Goal: Information Seeking & Learning: Learn about a topic

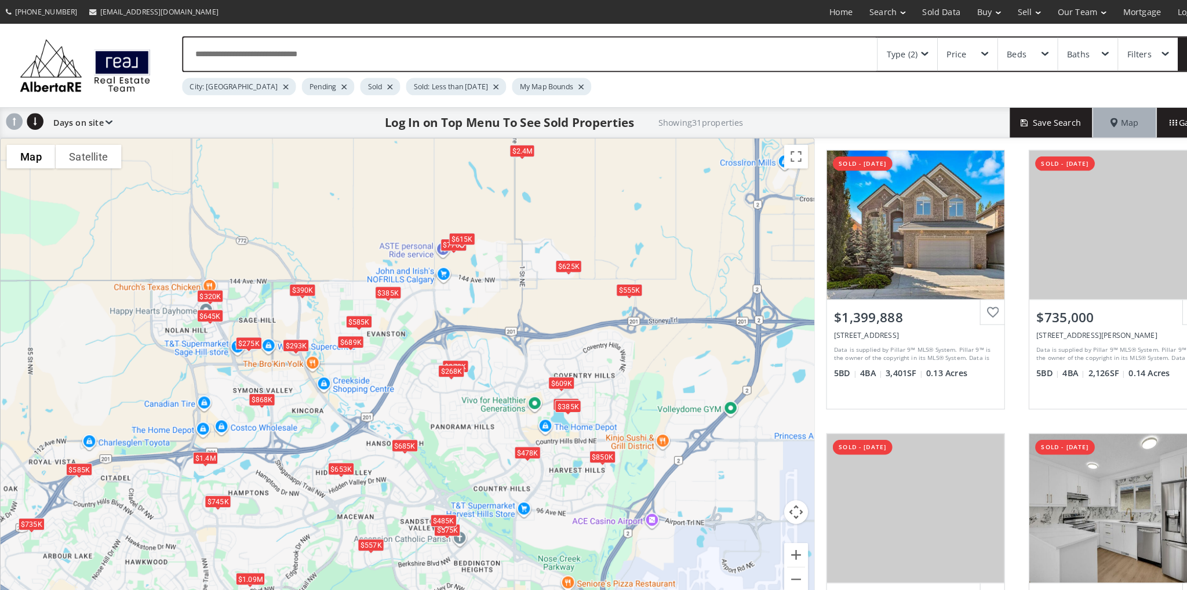
click at [552, 256] on div "$625K" at bounding box center [554, 259] width 26 height 12
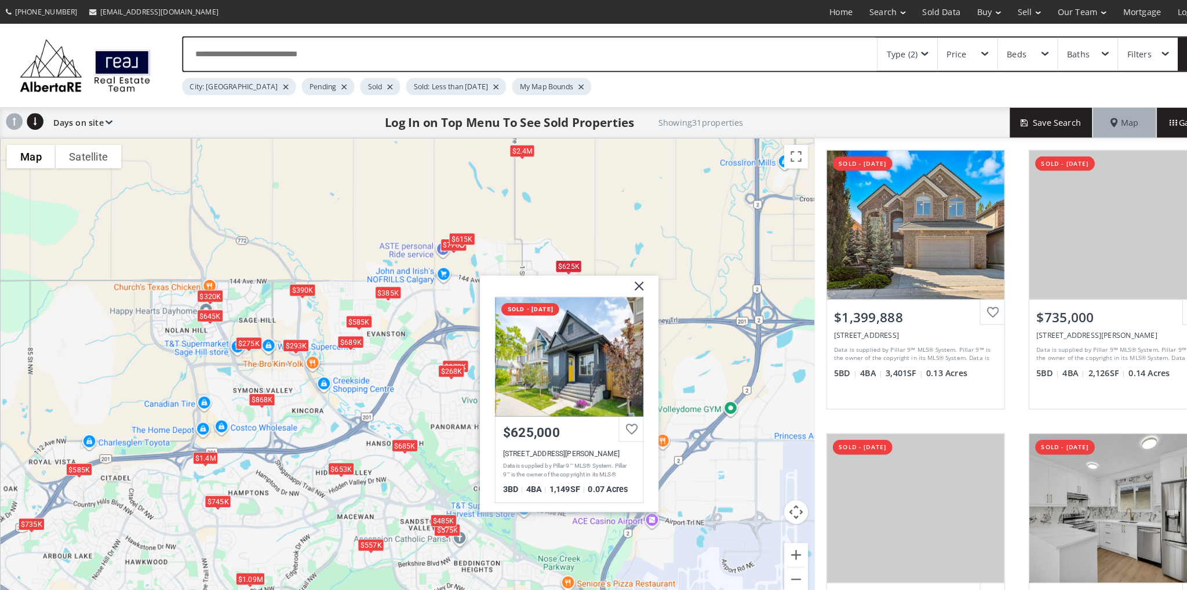
click at [575, 223] on div "$1.4M $735K $275K $575K $478K $585K $868K $689K $850K $385K $273K $485K $1.09M …" at bounding box center [397, 362] width 792 height 454
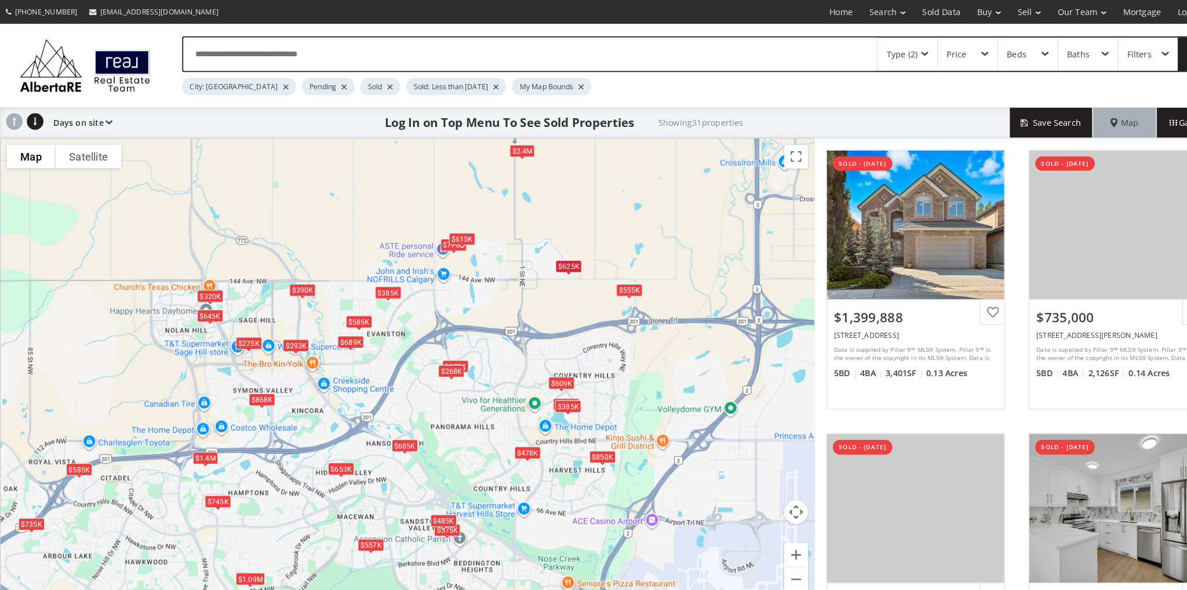
click at [614, 281] on div "$555K" at bounding box center [613, 282] width 26 height 12
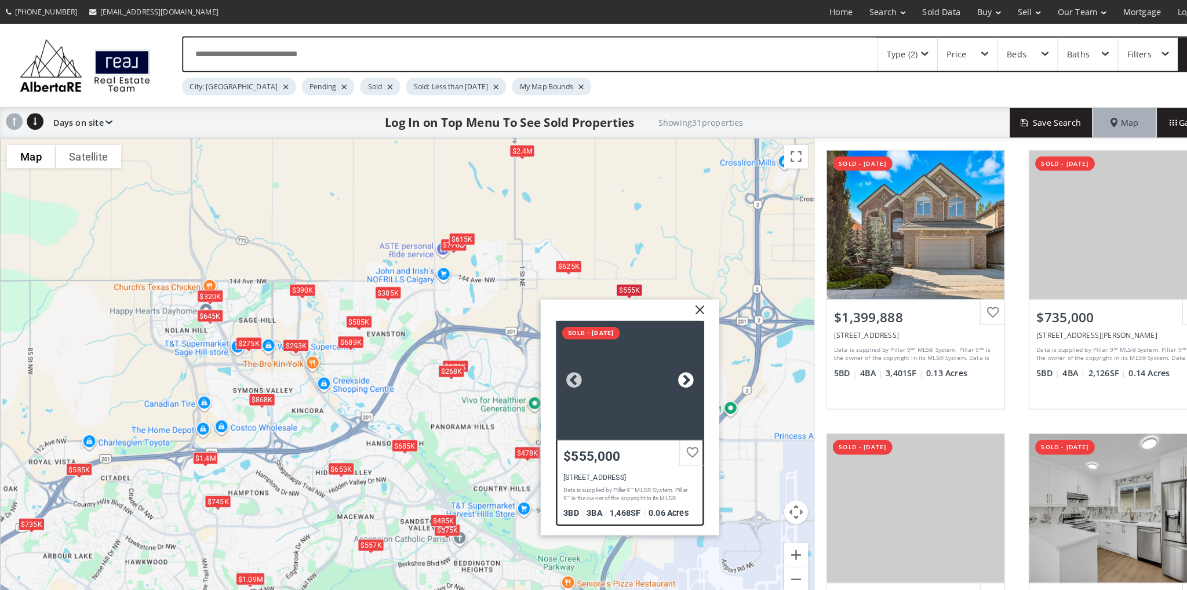
click at [668, 365] on div at bounding box center [667, 370] width 17 height 17
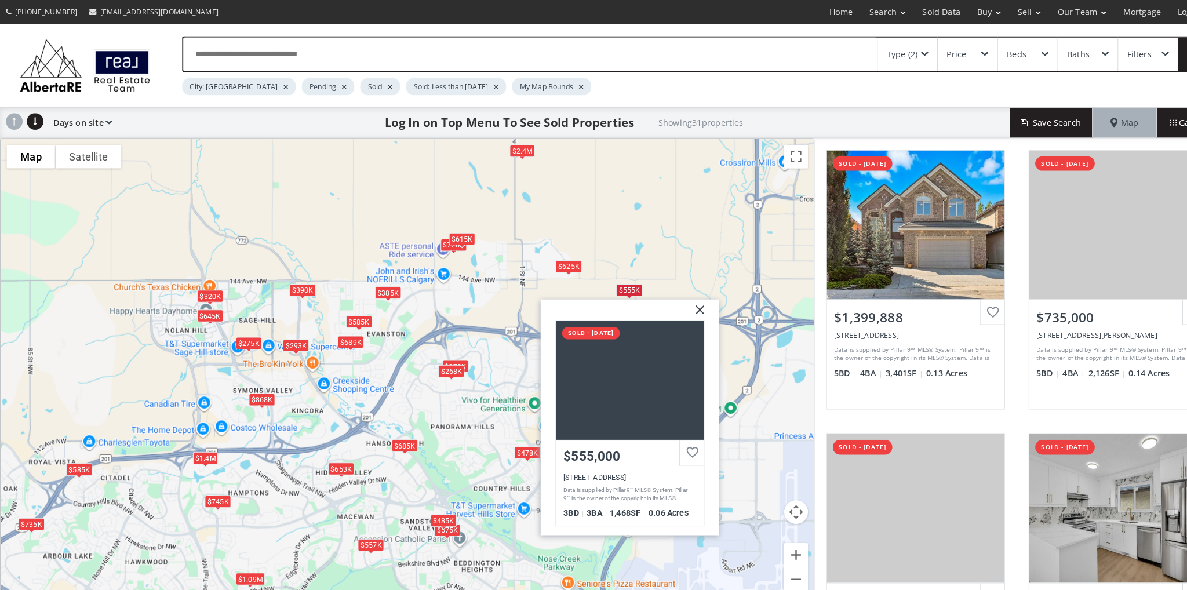
drag, startPoint x: 593, startPoint y: 212, endPoint x: 583, endPoint y: 218, distance: 11.7
click at [593, 212] on div "$1.4M $735K $275K $575K $478K $585K $868K $689K $850K $385K $273K $485K $1.09M …" at bounding box center [397, 362] width 792 height 454
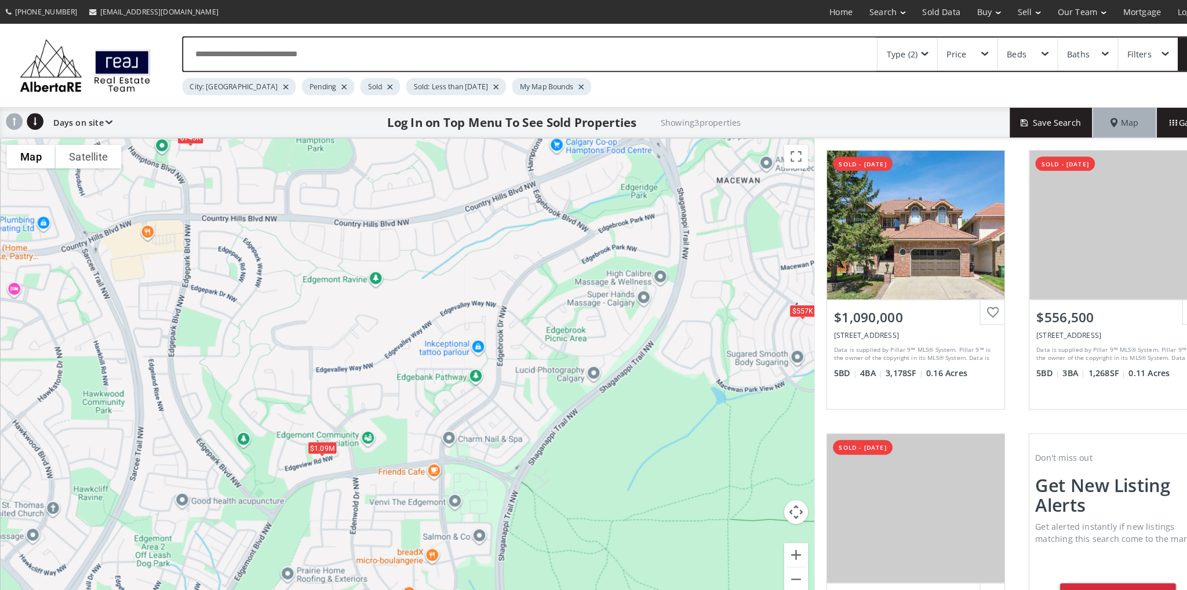
click at [903, 50] on span at bounding box center [900, 52] width 7 height 5
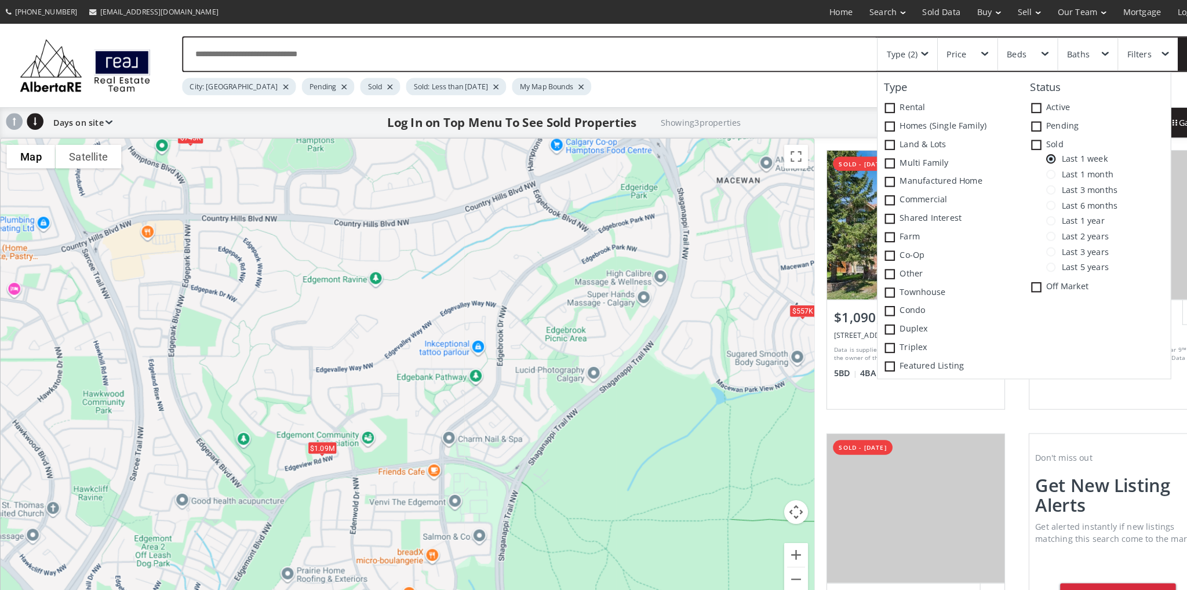
click at [1024, 231] on span at bounding box center [1022, 229] width 9 height 9
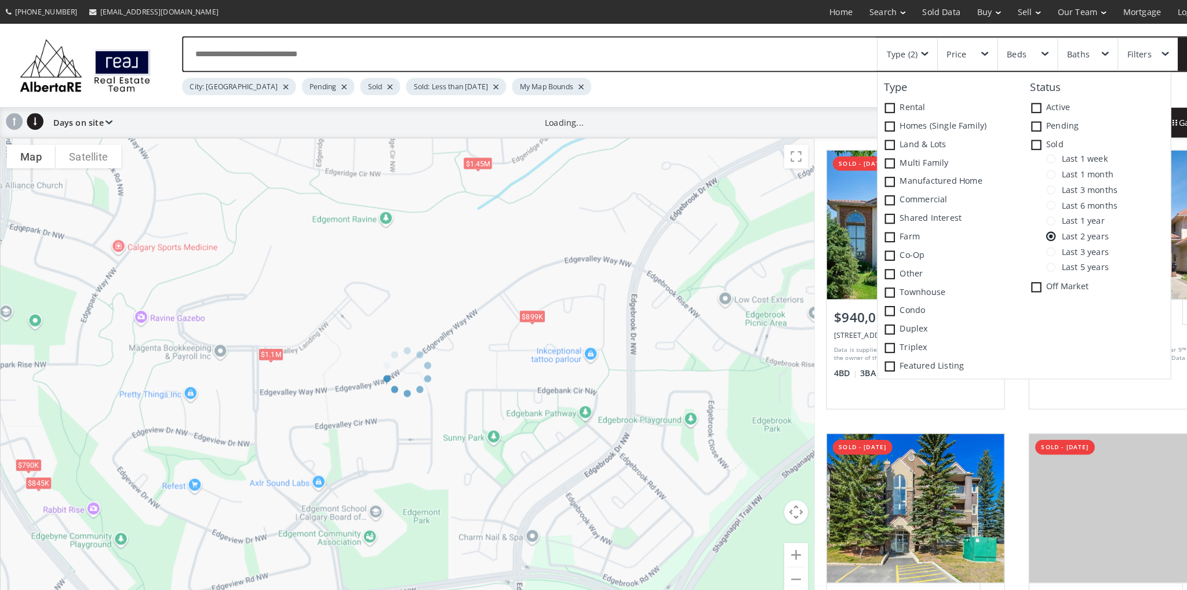
click at [954, 49] on div "Price" at bounding box center [942, 53] width 58 height 32
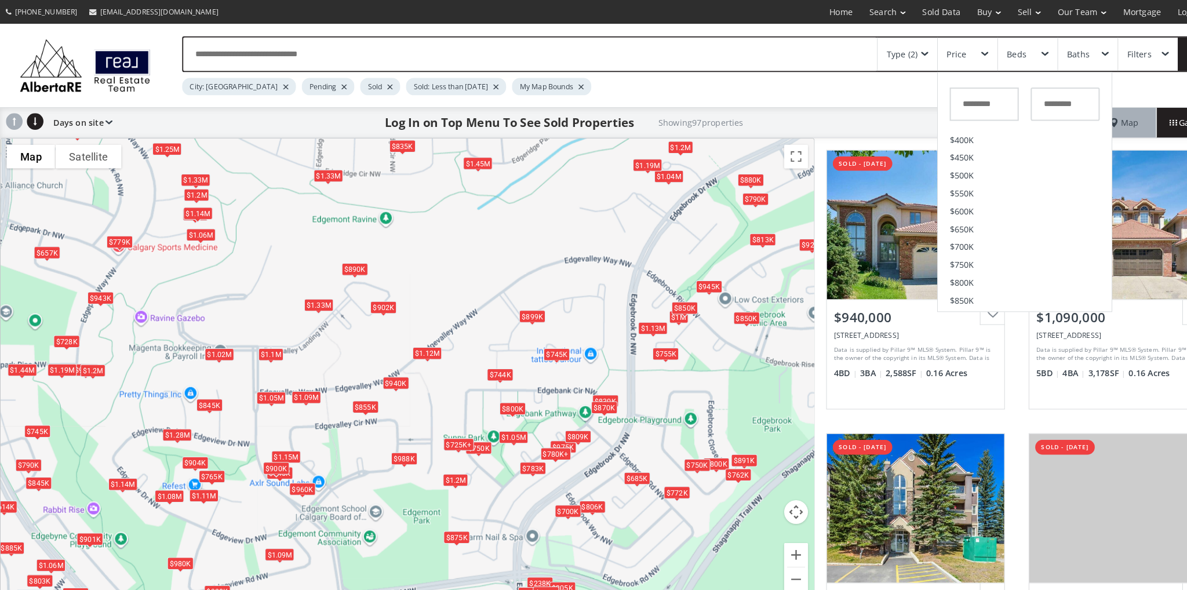
scroll to position [179, 0]
click at [942, 199] on span "$650K" at bounding box center [936, 196] width 24 height 8
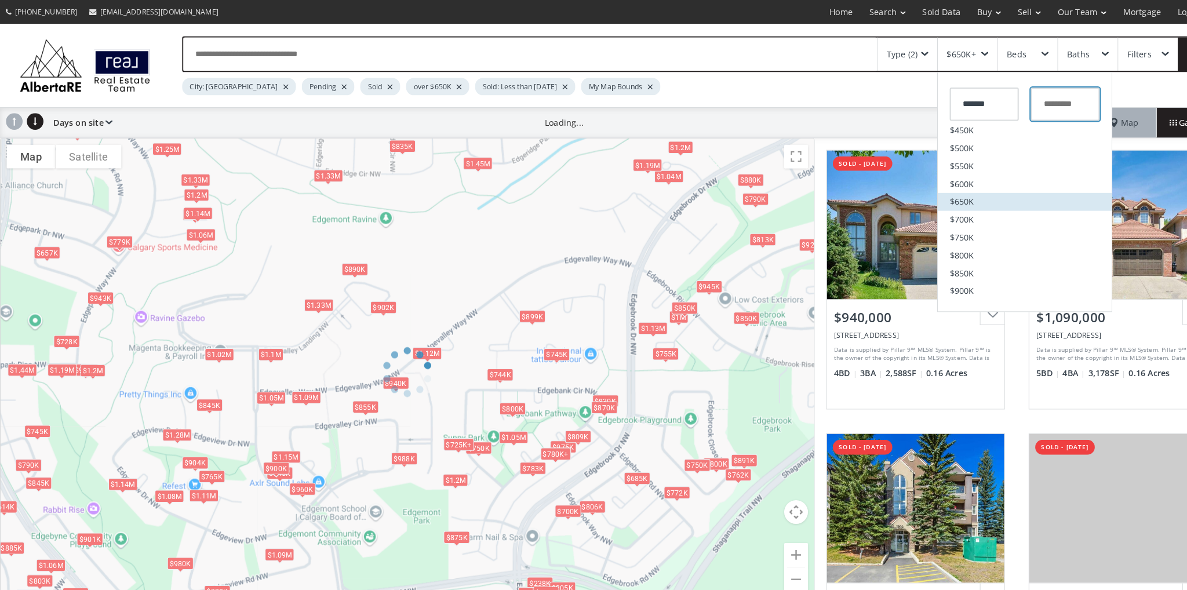
type input "*******"
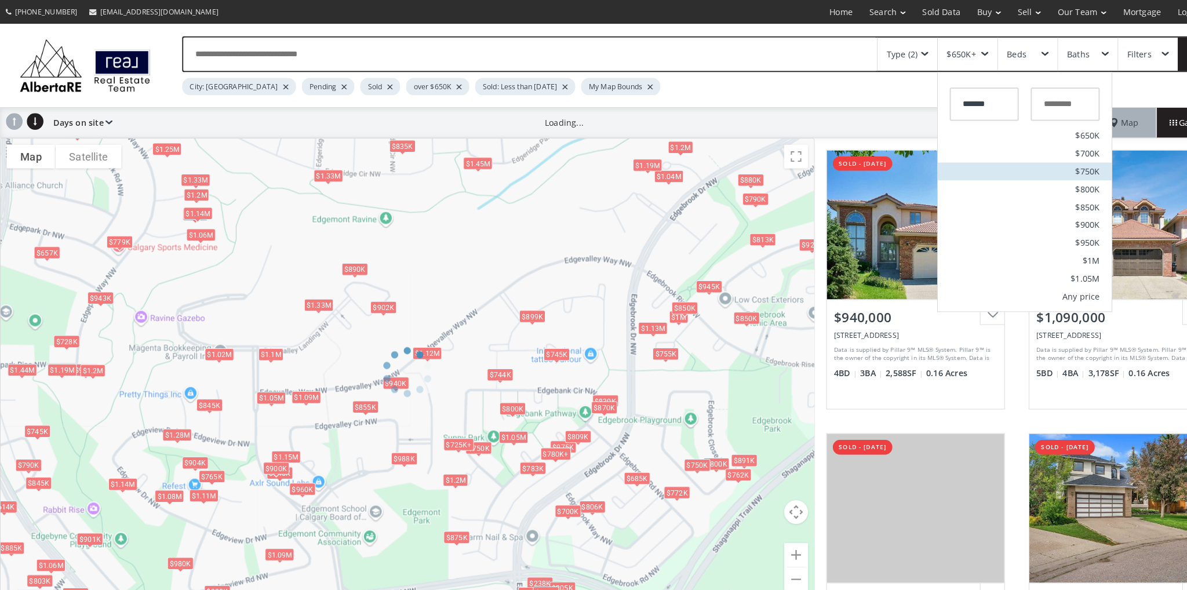
click at [1060, 167] on span "$750K" at bounding box center [1059, 167] width 24 height 8
